Goal: Information Seeking & Learning: Learn about a topic

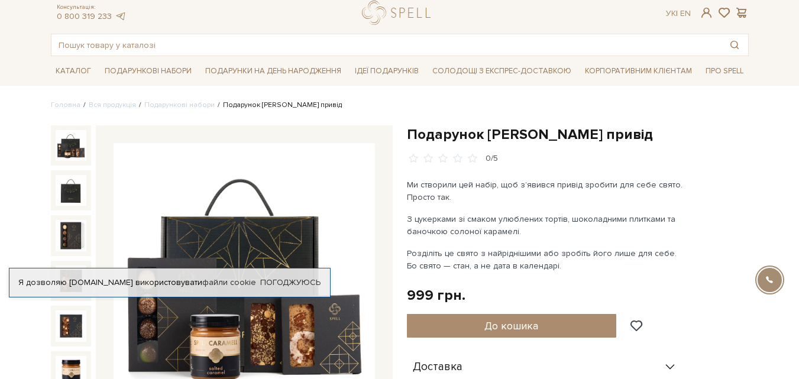
scroll to position [21, 0]
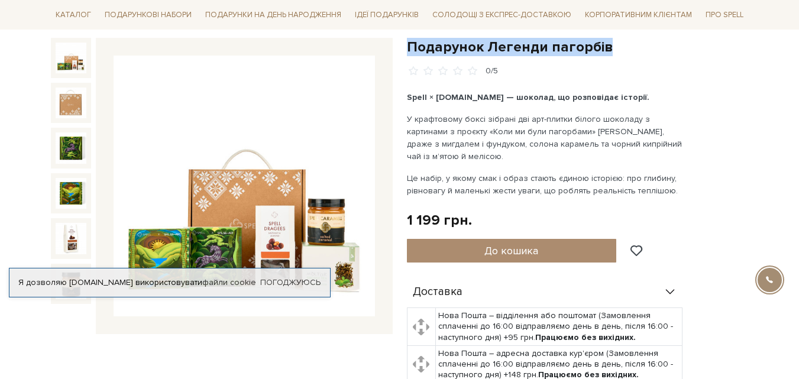
drag, startPoint x: 616, startPoint y: 48, endPoint x: 402, endPoint y: 47, distance: 214.7
click at [402, 47] on div "Подарунок Легенди пагорбів 0/5 Spell × Spilne.art — шоколад, що розповідає істо…" at bounding box center [578, 301] width 356 height 526
copy h1 "Подарунок Легенди пагорбів"
drag, startPoint x: 668, startPoint y: 193, endPoint x: 402, endPoint y: 118, distance: 275.8
click at [402, 118] on div "Подарунок Легенди пагорбів 0/5 Spell × Spilne.art — шоколад, що розповідає істо…" at bounding box center [578, 301] width 356 height 526
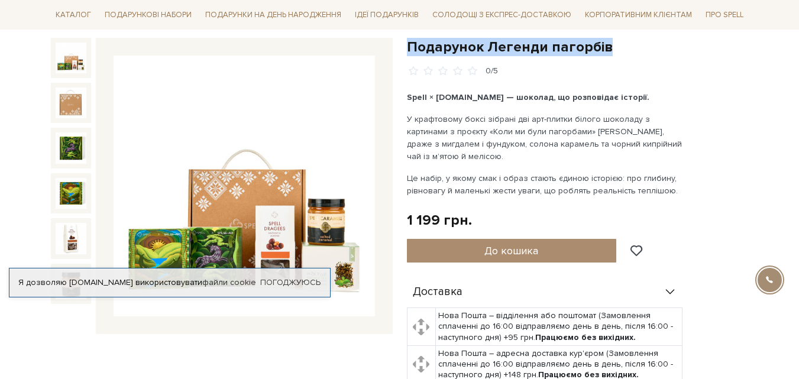
copy div "У крафтовому боксі зібрані дві арт-плитки білого шоколаду з картинами з проєкту…"
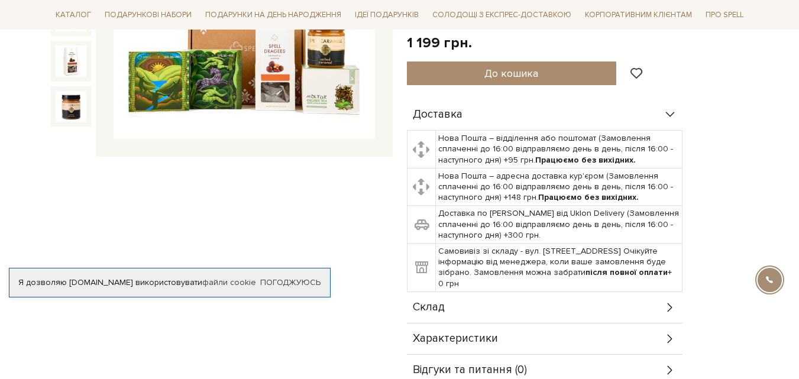
scroll to position [473, 0]
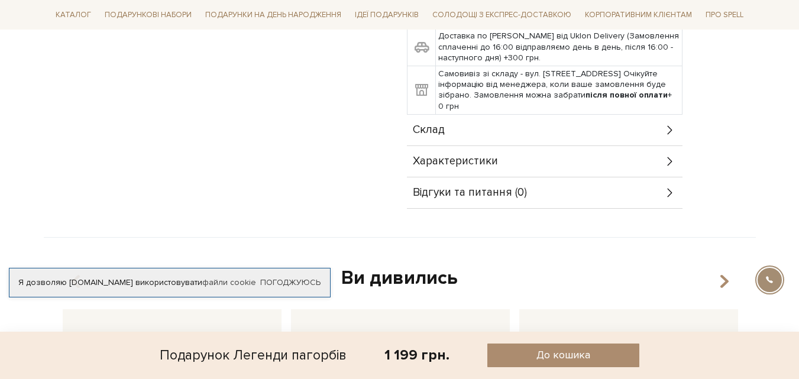
click at [465, 128] on div "Склад" at bounding box center [545, 130] width 276 height 31
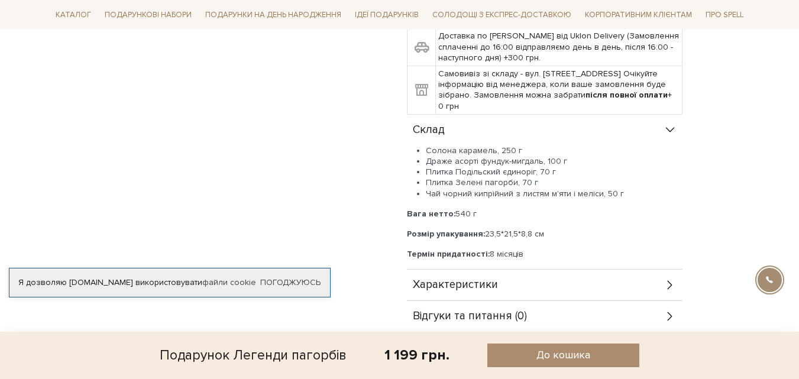
drag, startPoint x: 418, startPoint y: 122, endPoint x: 554, endPoint y: 248, distance: 185.8
click at [554, 248] on div "Склад Солона карамель, 250 г Драже асорті фундук-мигдаль, 100 г Плитка Подільск…" at bounding box center [545, 192] width 276 height 155
copy div "Склад Солона карамель, 250 г Драже асорті фундук-мигдаль, 100 г Плитка Подільск…"
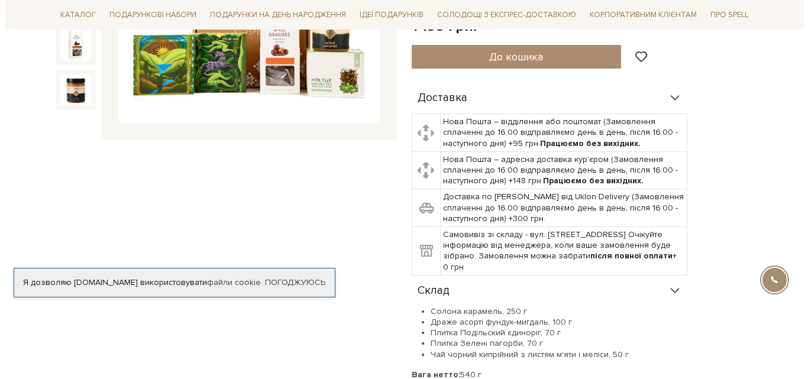
scroll to position [118, 0]
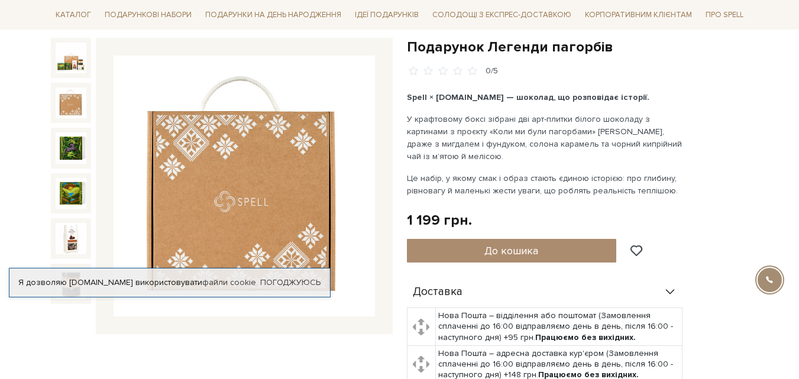
click at [71, 104] on img at bounding box center [71, 103] width 31 height 31
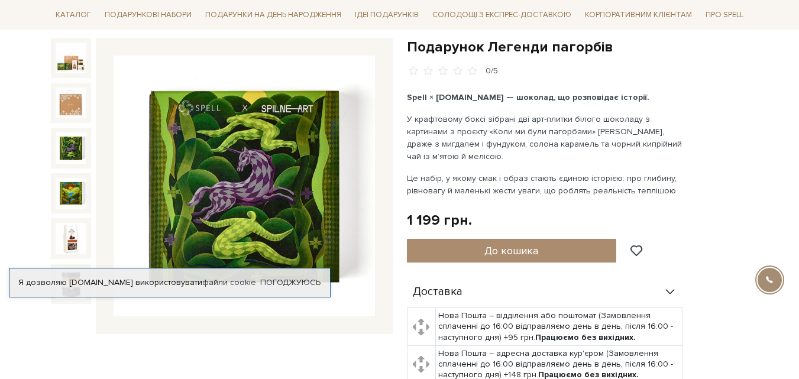
click at [80, 149] on img at bounding box center [71, 147] width 31 height 31
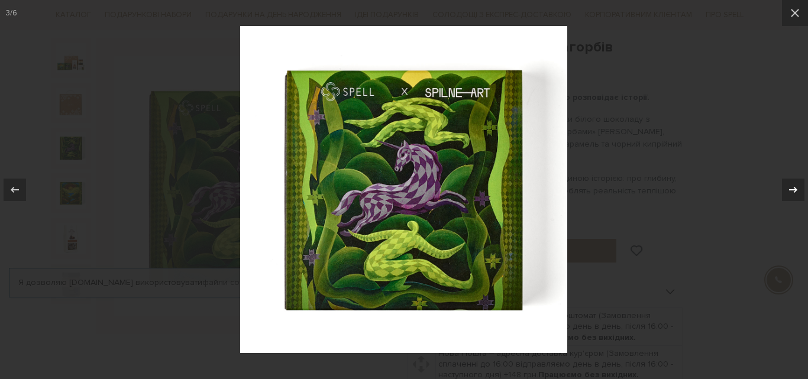
click at [791, 188] on icon at bounding box center [793, 190] width 14 height 14
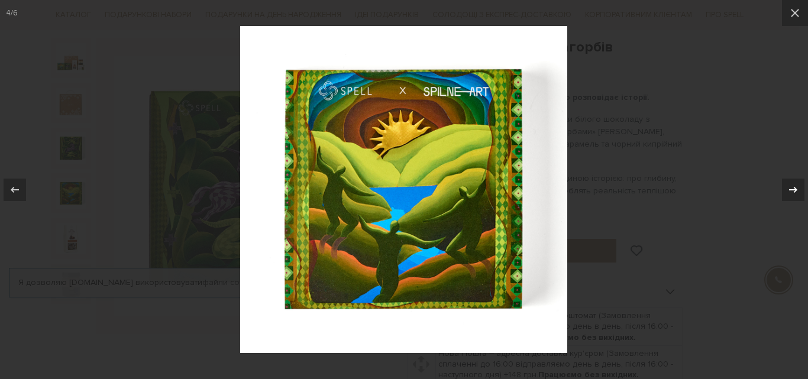
click at [795, 190] on icon at bounding box center [793, 189] width 8 height 6
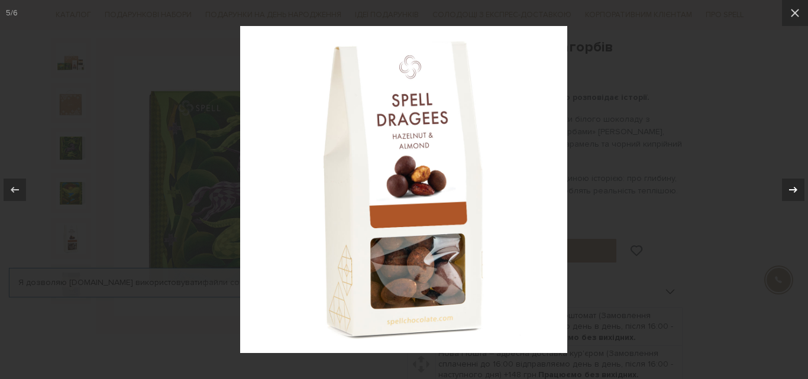
click at [796, 188] on icon at bounding box center [793, 190] width 14 height 14
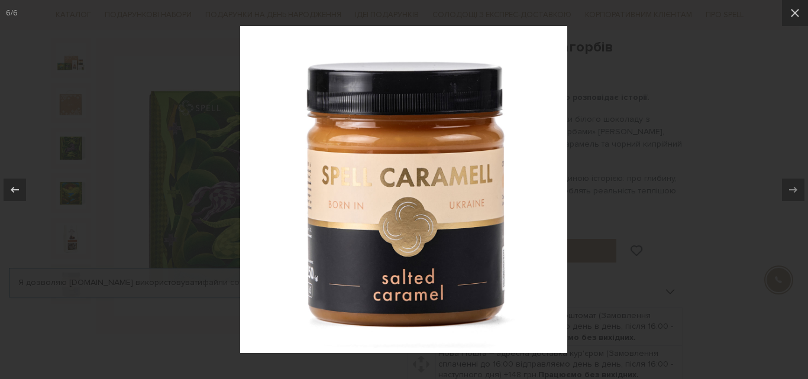
drag, startPoint x: 733, startPoint y: 201, endPoint x: 423, endPoint y: 85, distance: 330.3
click at [732, 201] on div at bounding box center [404, 189] width 808 height 379
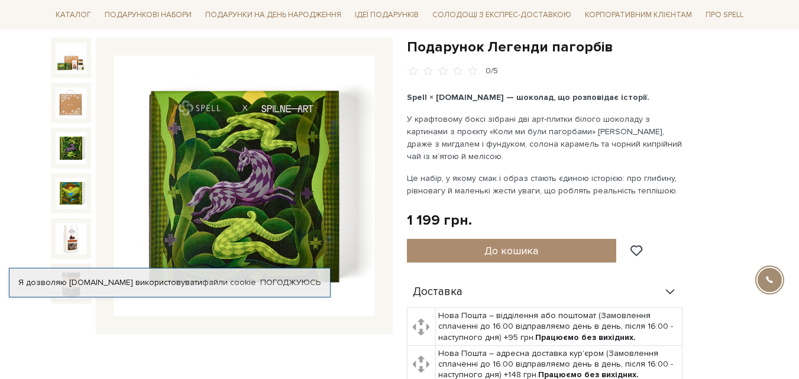
click at [298, 153] on img at bounding box center [244, 186] width 261 height 261
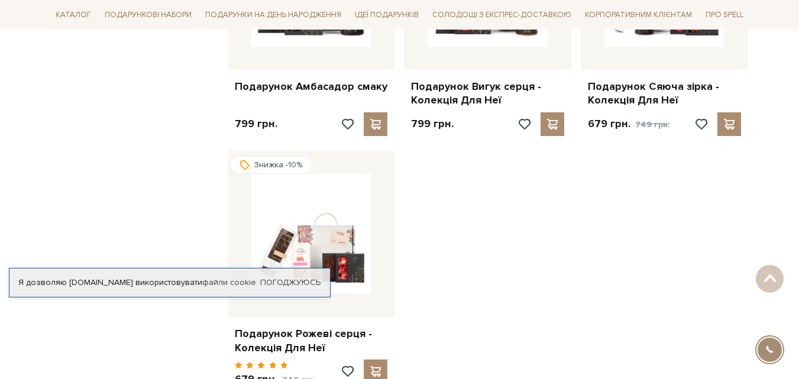
scroll to position [1479, 0]
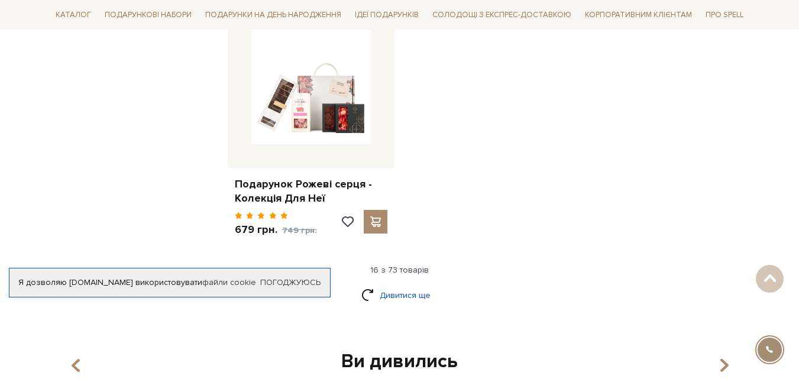
click at [408, 285] on link "Дивитися ще" at bounding box center [399, 295] width 77 height 21
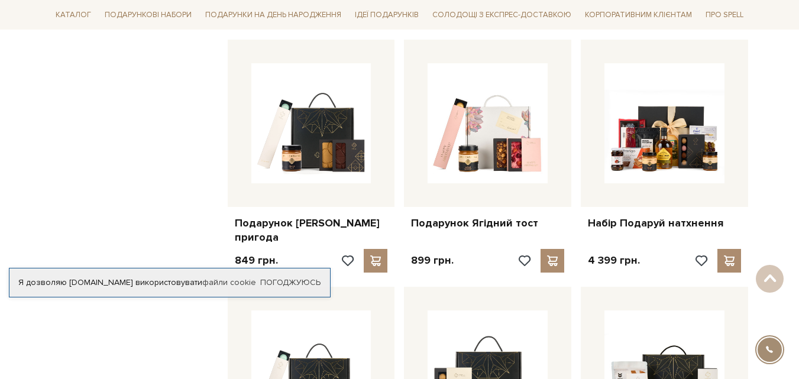
scroll to position [1952, 0]
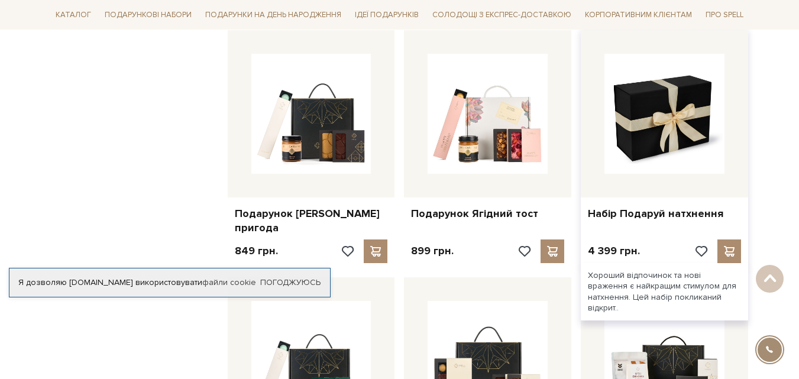
click at [681, 132] on img at bounding box center [664, 114] width 120 height 120
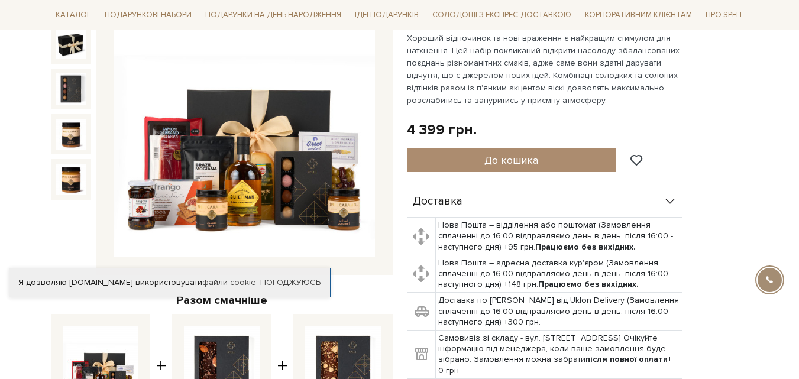
click at [246, 151] on img at bounding box center [244, 126] width 261 height 261
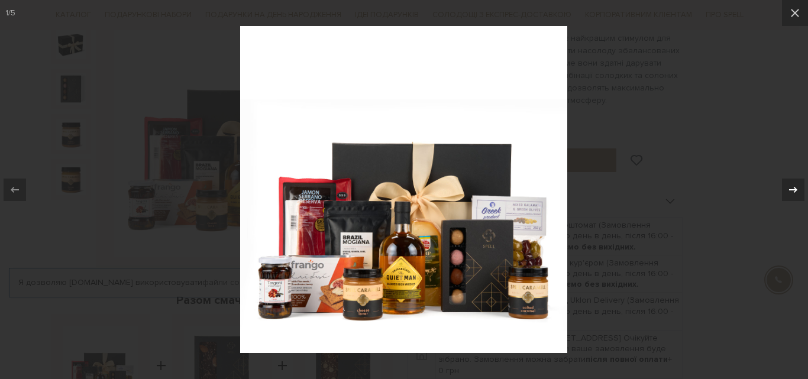
click at [791, 187] on icon at bounding box center [793, 190] width 14 height 14
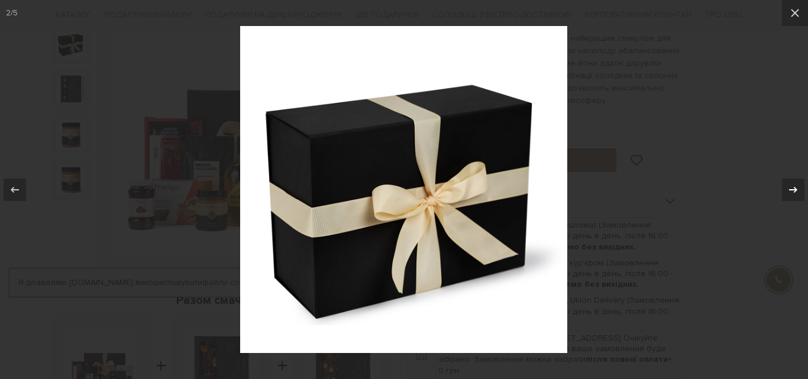
click at [796, 187] on icon at bounding box center [793, 190] width 14 height 14
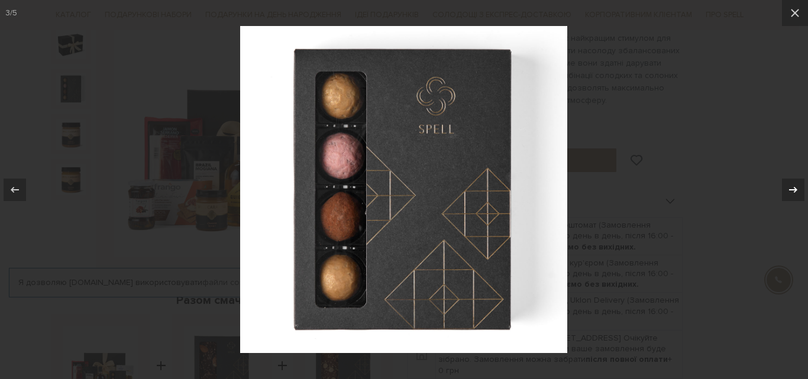
click at [796, 190] on icon at bounding box center [793, 189] width 8 height 6
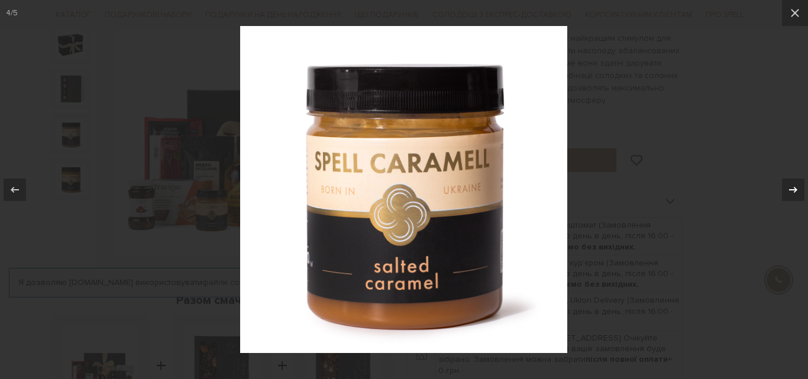
click at [796, 190] on icon at bounding box center [793, 189] width 8 height 6
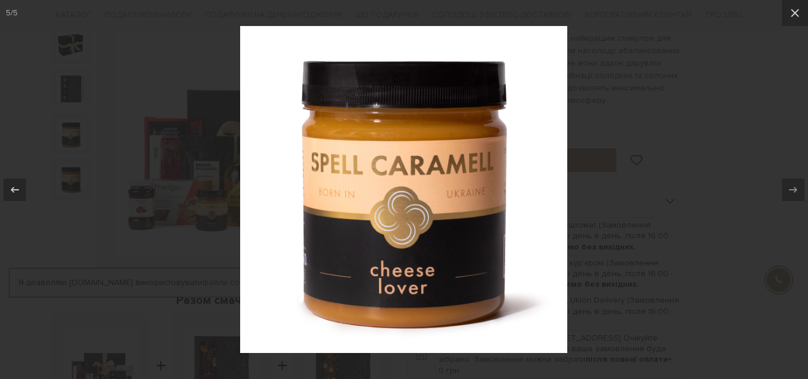
click at [694, 209] on div at bounding box center [404, 189] width 808 height 379
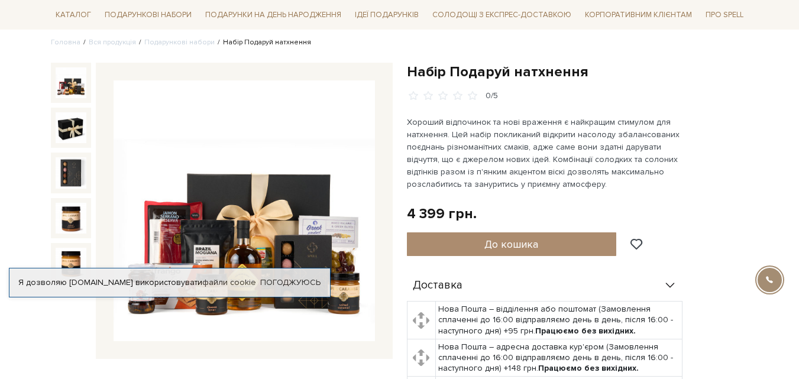
scroll to position [59, 0]
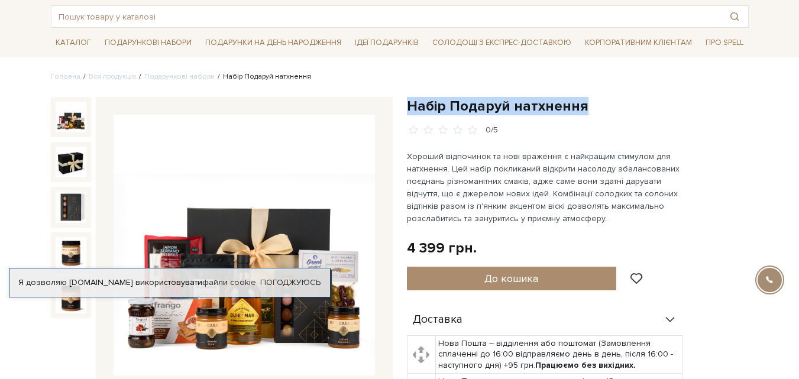
drag, startPoint x: 594, startPoint y: 108, endPoint x: 403, endPoint y: 101, distance: 191.2
copy h1 "Набір Подаруй натхнення"
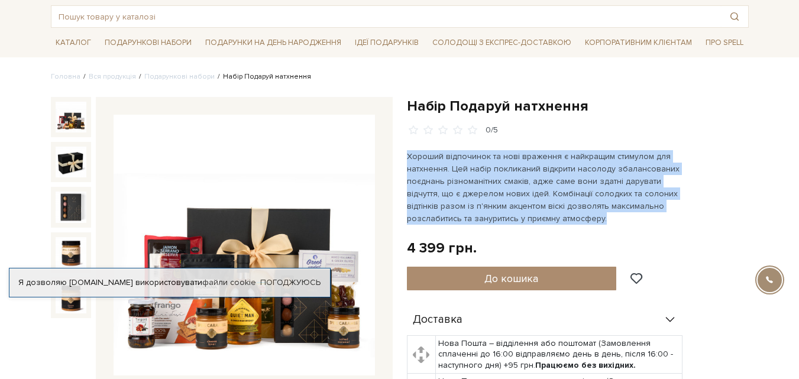
drag, startPoint x: 408, startPoint y: 156, endPoint x: 623, endPoint y: 216, distance: 223.4
click at [623, 216] on p "Хороший відпочинок та нові враження є найкращим стимулом для натхнення. Цей наб…" at bounding box center [545, 187] width 277 height 75
copy p "Хороший відпочинок та нові враження є найкращим стимулом для натхнення. Цей наб…"
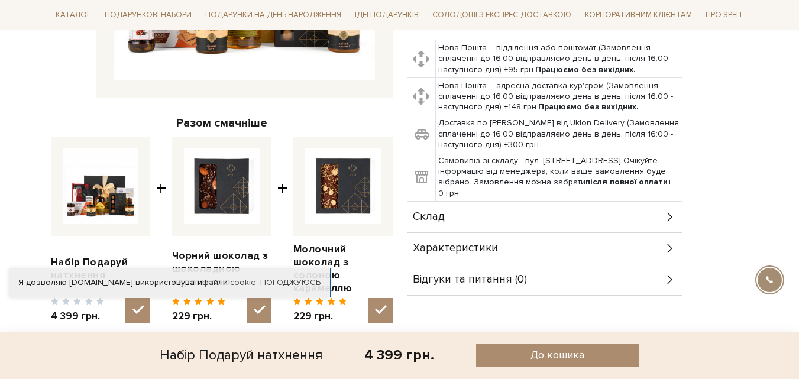
scroll to position [414, 0]
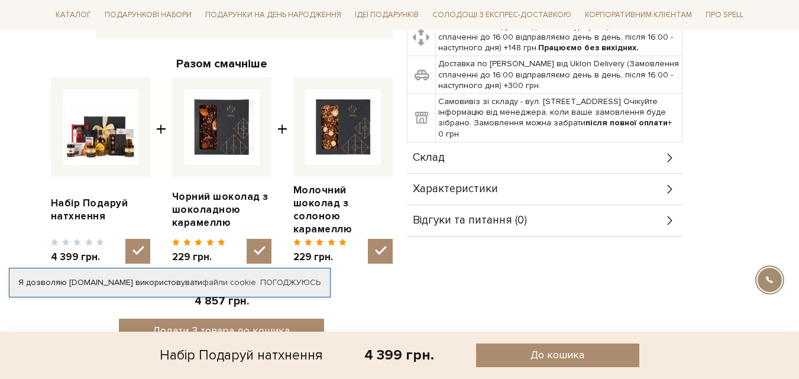
click at [421, 161] on span "Склад" at bounding box center [429, 158] width 32 height 11
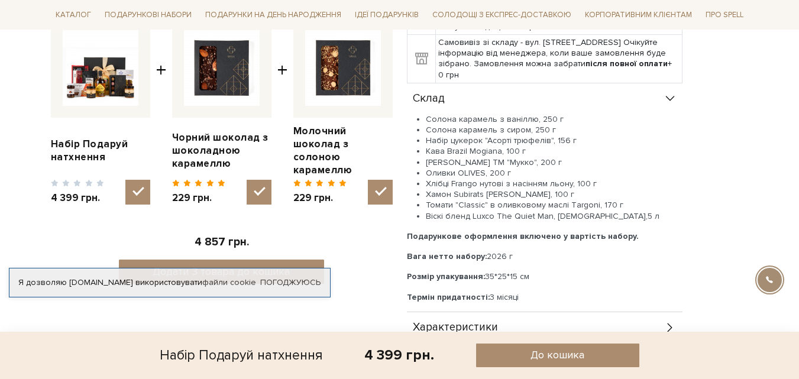
scroll to position [532, 0]
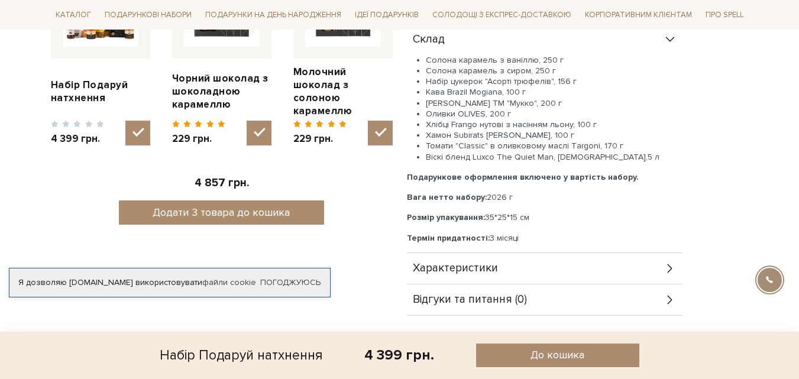
drag, startPoint x: 525, startPoint y: 236, endPoint x: 402, endPoint y: 38, distance: 232.7
copy div "Склад Солона карамель з ваніллю, 250 г Солона карамель з сиром, 250 г Набір цук…"
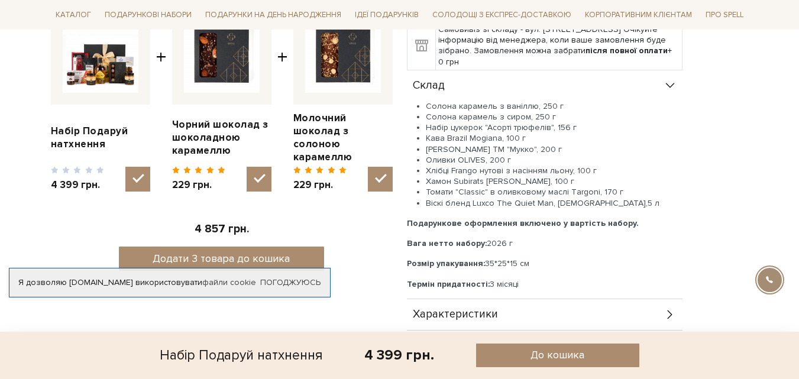
scroll to position [473, 0]
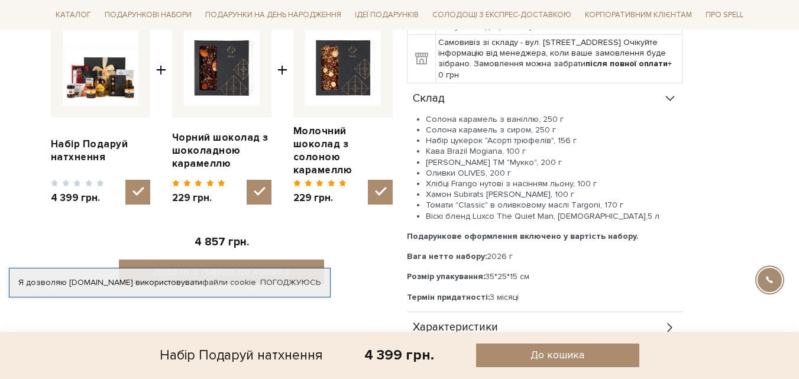
copy div "Склад Солона карамель з ваніллю, 250 г Солона карамель з сиром, 250 г Набір цук…"
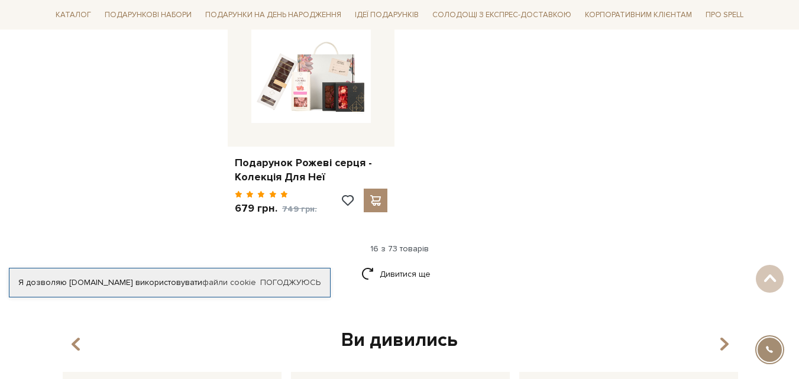
scroll to position [1419, 0]
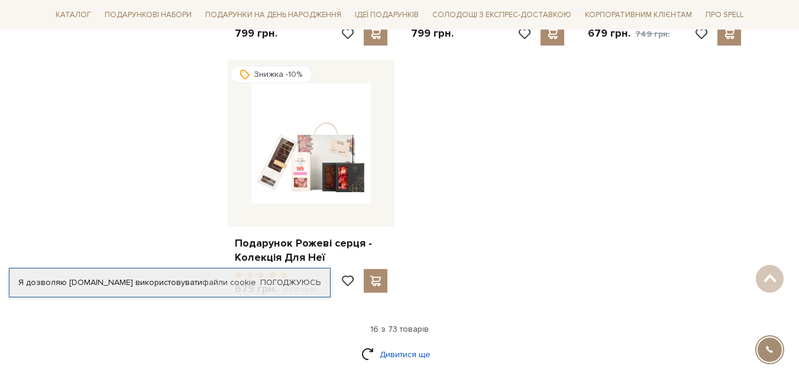
click at [414, 344] on link "Дивитися ще" at bounding box center [399, 354] width 77 height 21
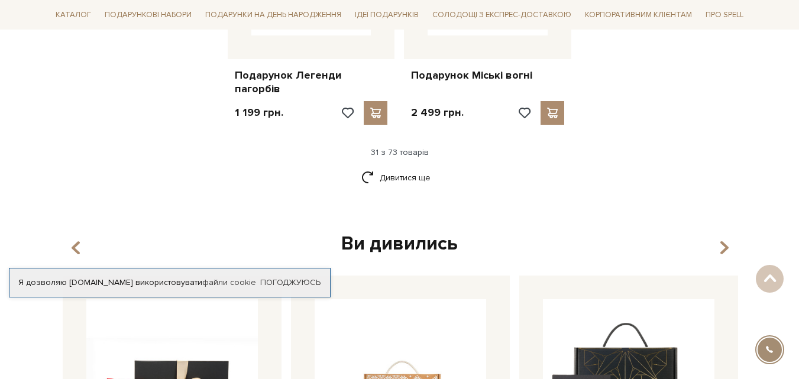
scroll to position [2839, 0]
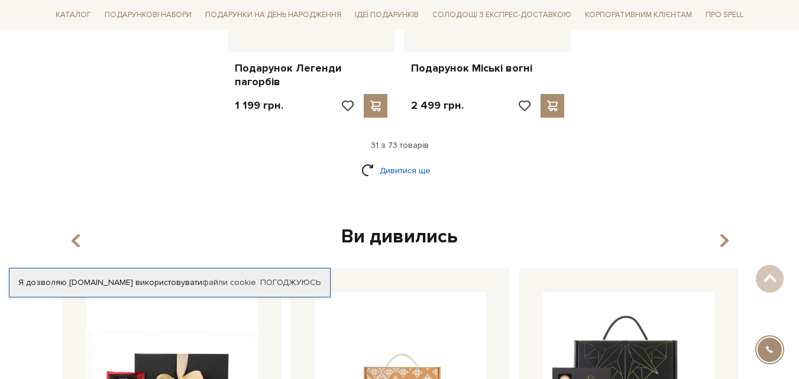
click at [398, 160] on link "Дивитися ще" at bounding box center [399, 170] width 77 height 21
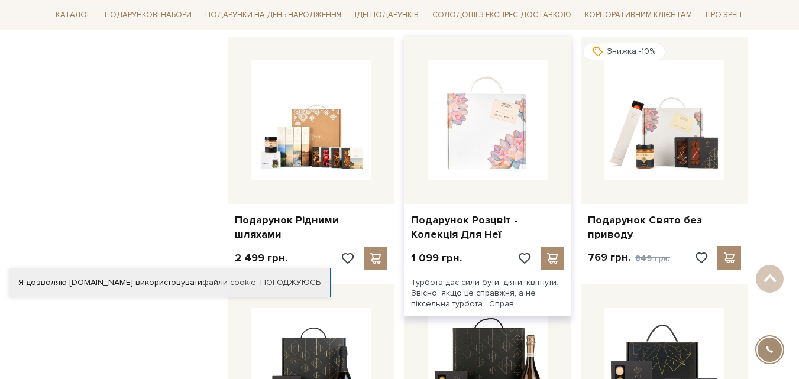
scroll to position [3194, 0]
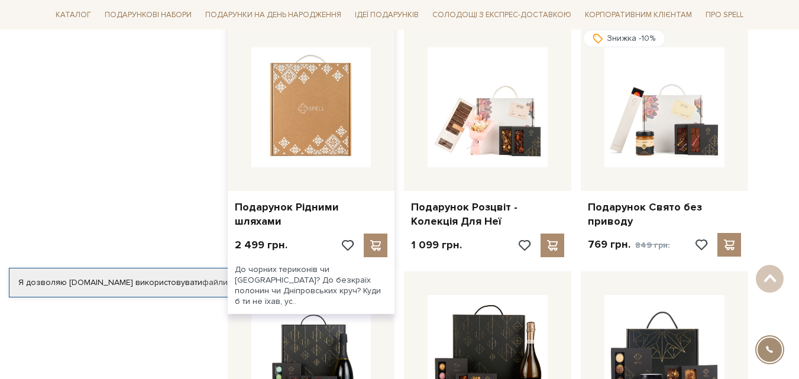
click at [319, 92] on img at bounding box center [311, 107] width 120 height 120
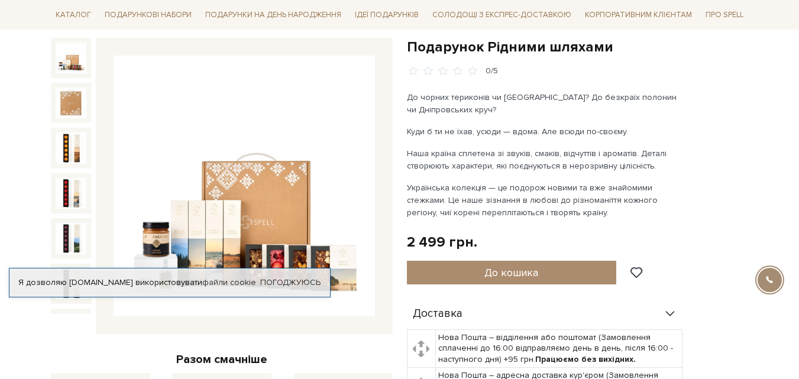
scroll to position [118, 0]
